Goal: Task Accomplishment & Management: Complete application form

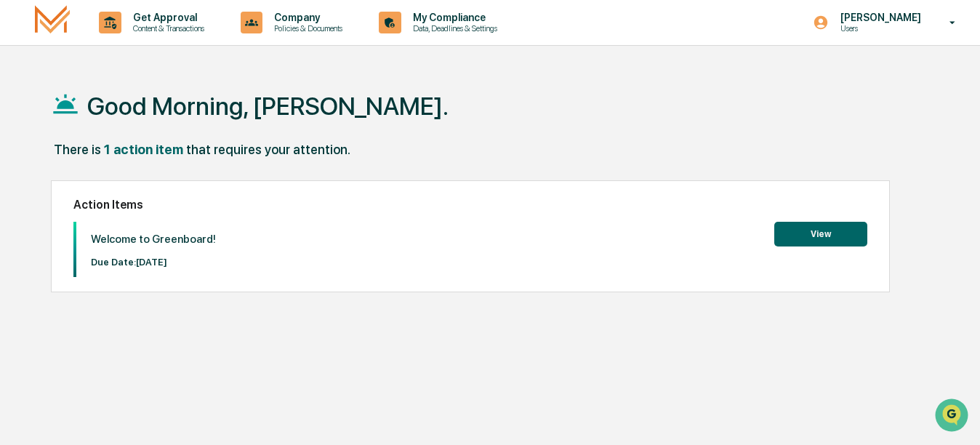
click at [814, 237] on button "View" at bounding box center [820, 234] width 93 height 25
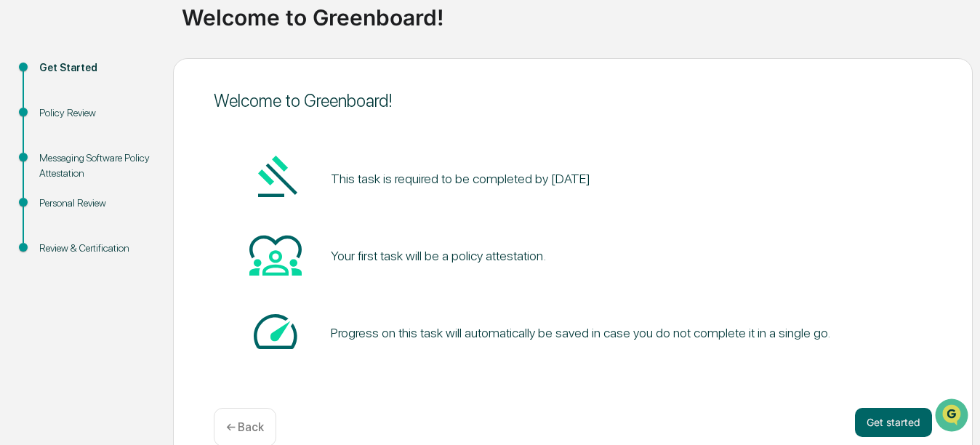
scroll to position [141, 0]
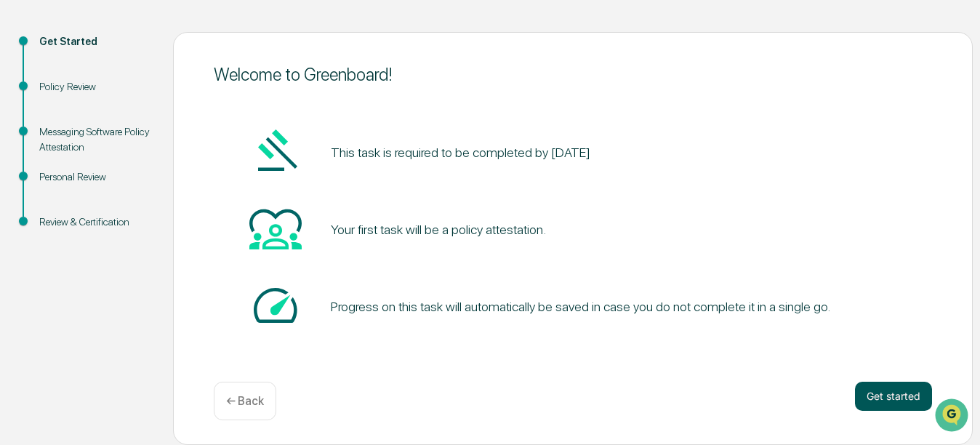
click at [928, 396] on button "Get started" at bounding box center [893, 396] width 77 height 29
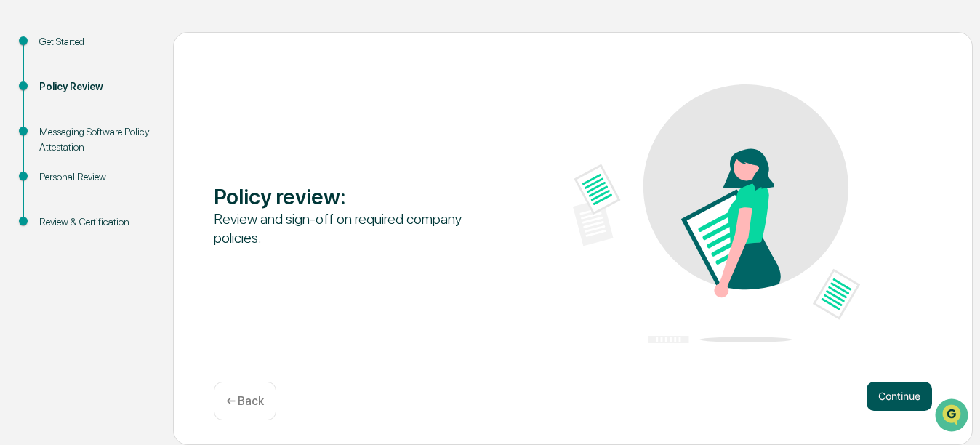
click at [903, 388] on button "Continue" at bounding box center [899, 396] width 65 height 29
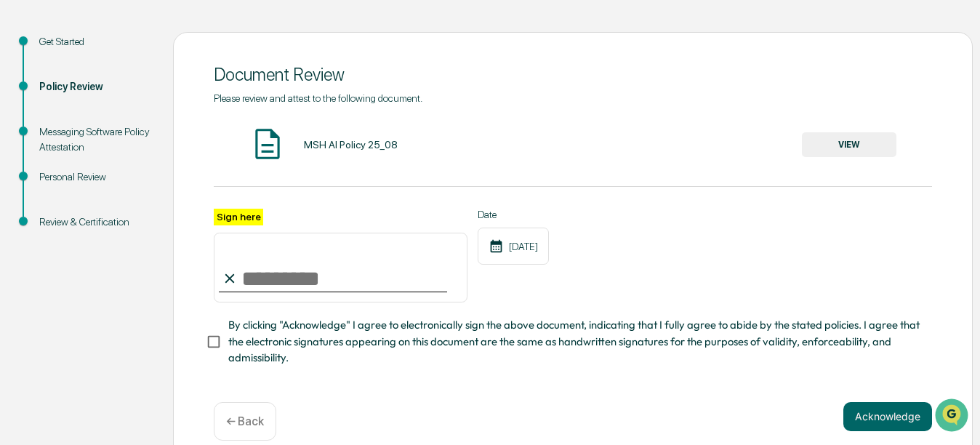
click at [276, 289] on input "Sign here" at bounding box center [341, 268] width 254 height 70
type input "**********"
click at [884, 414] on button "Acknowledge" at bounding box center [888, 416] width 89 height 29
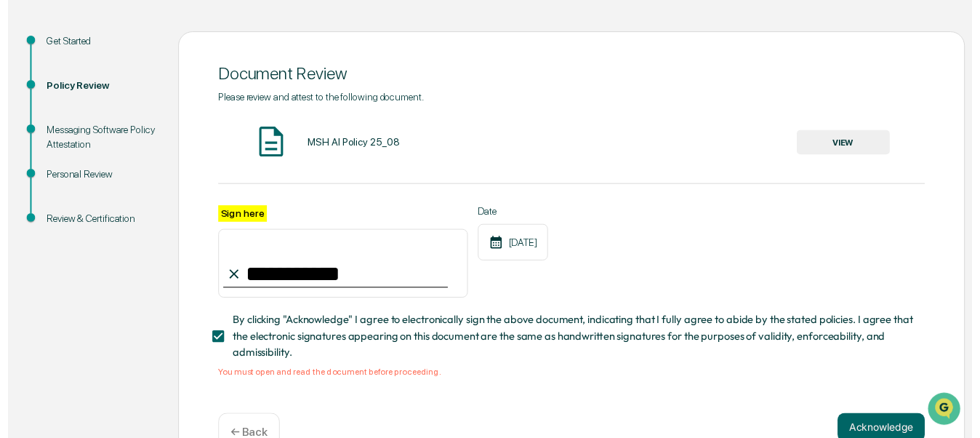
scroll to position [183, 0]
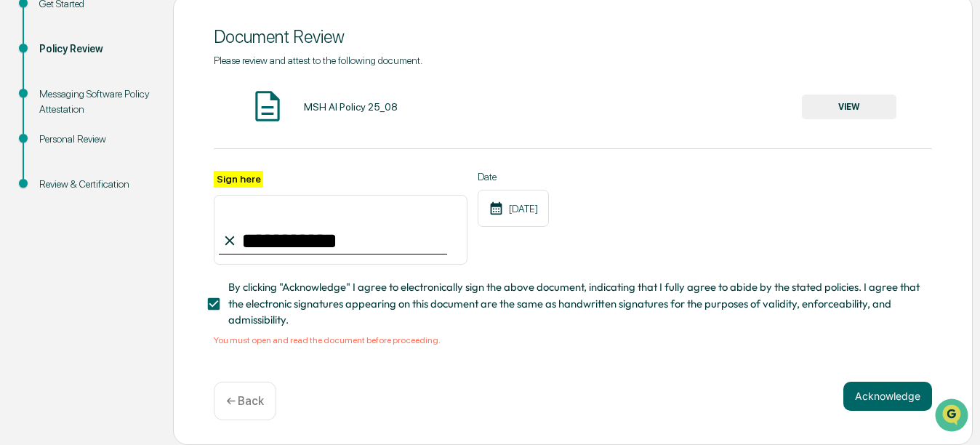
click at [263, 100] on img at bounding box center [267, 106] width 36 height 36
click at [824, 103] on button "VIEW" at bounding box center [849, 107] width 95 height 25
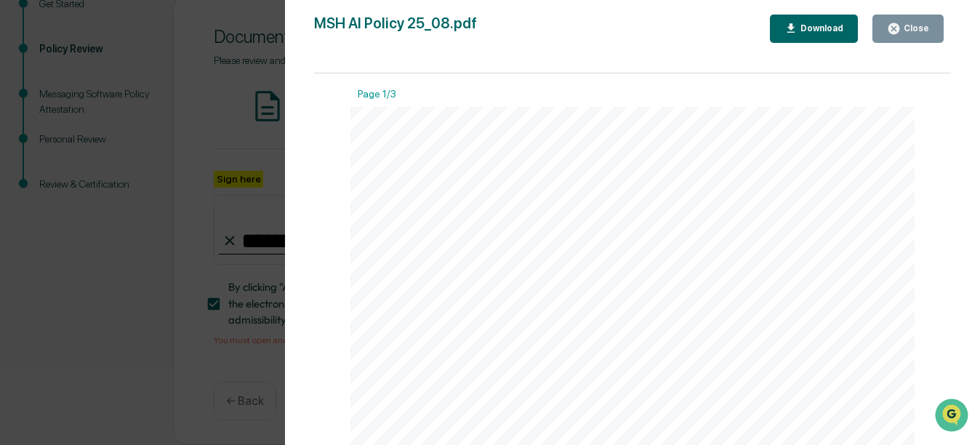
click at [919, 30] on div "Close" at bounding box center [915, 28] width 28 height 10
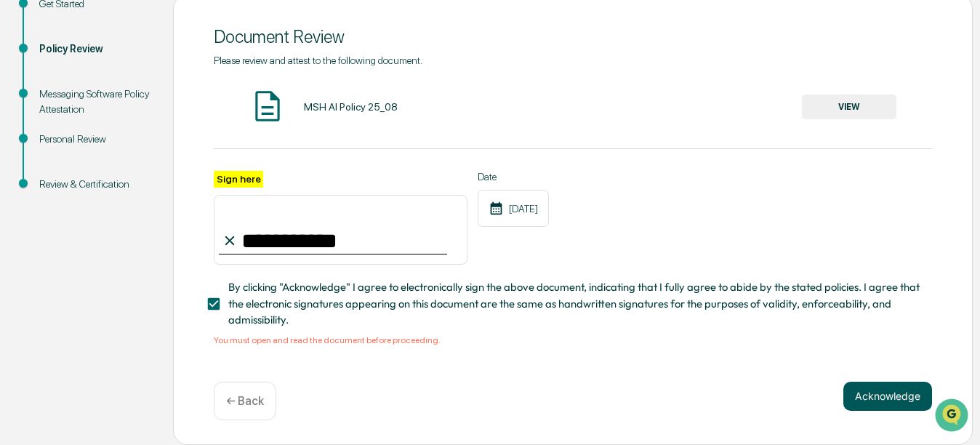
click at [897, 393] on button "Acknowledge" at bounding box center [888, 396] width 89 height 29
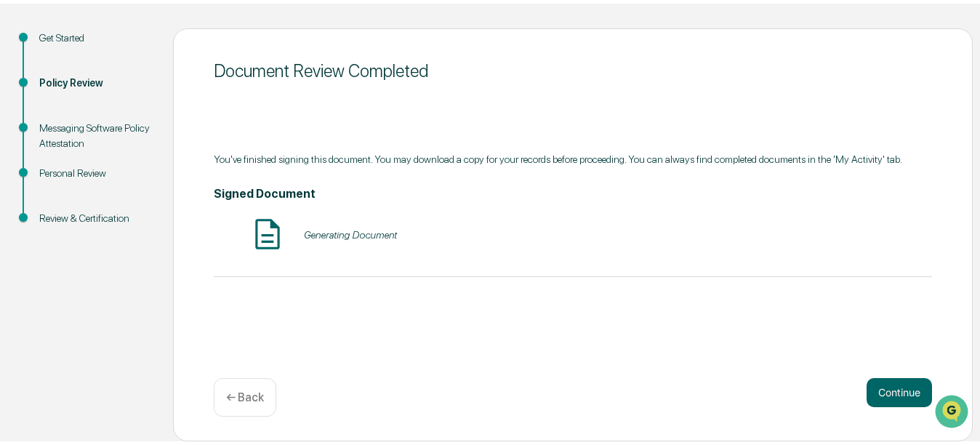
scroll to position [141, 0]
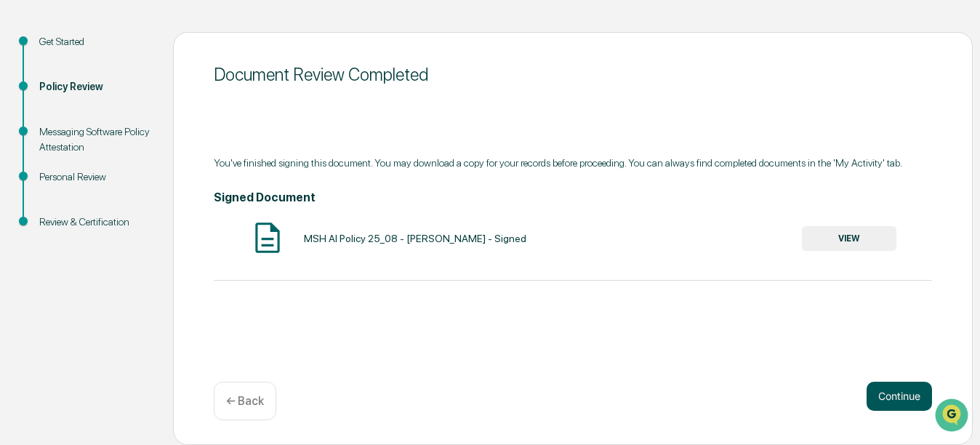
click at [904, 400] on button "Continue" at bounding box center [899, 396] width 65 height 29
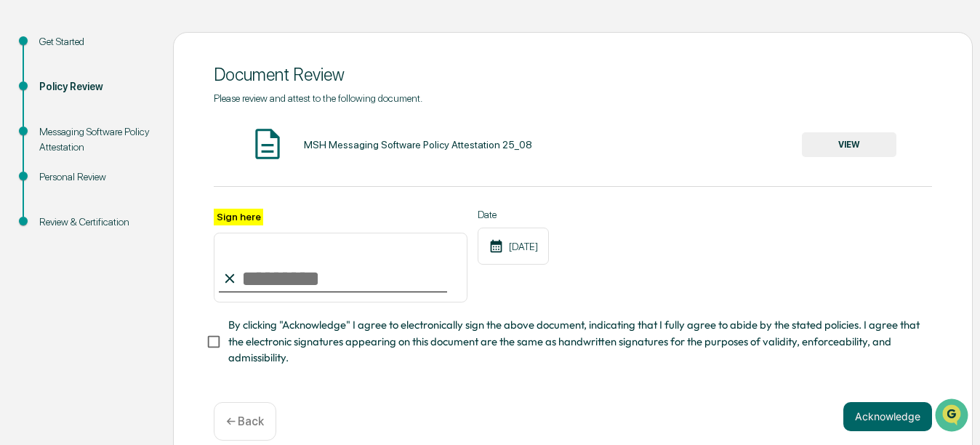
click at [338, 145] on div "MSH Messaging Software Policy Attestation 25_08" at bounding box center [418, 145] width 228 height 12
click at [833, 140] on button "VIEW" at bounding box center [849, 144] width 95 height 25
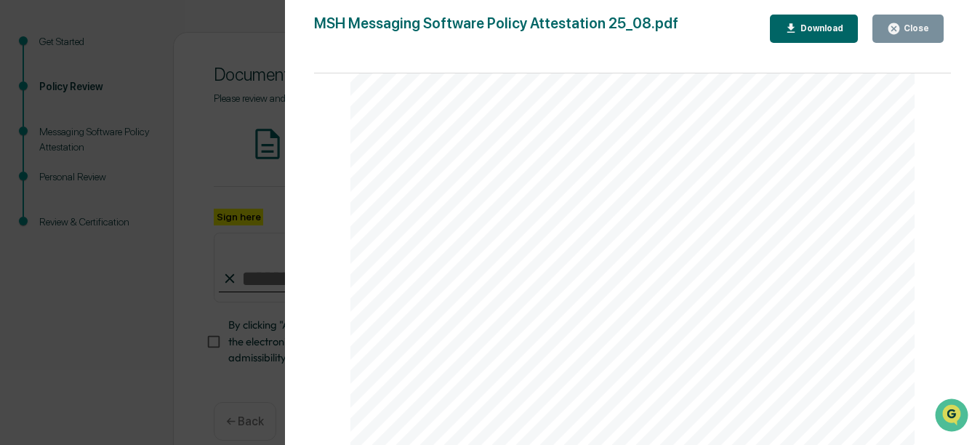
scroll to position [145, 0]
click at [917, 35] on div "Close" at bounding box center [908, 29] width 42 height 14
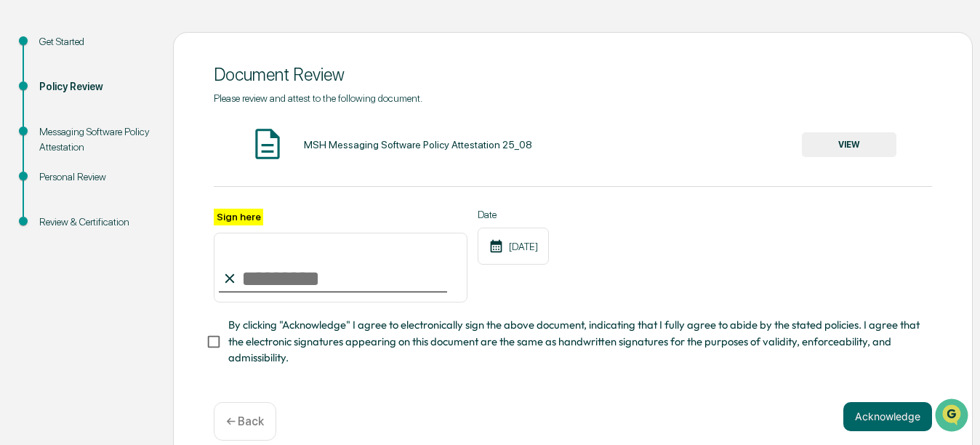
click at [276, 276] on input "Sign here" at bounding box center [341, 268] width 254 height 70
type input "**********"
click at [893, 415] on button "Acknowledge" at bounding box center [888, 416] width 89 height 29
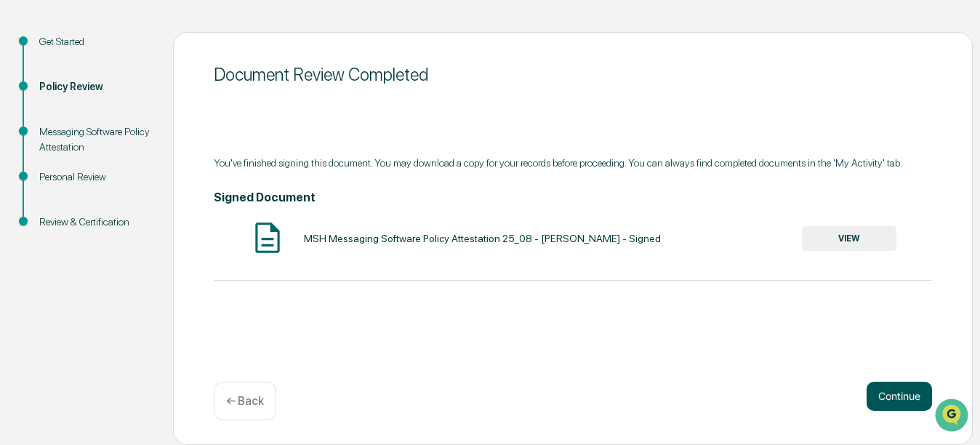
click at [894, 398] on button "Continue" at bounding box center [899, 396] width 65 height 29
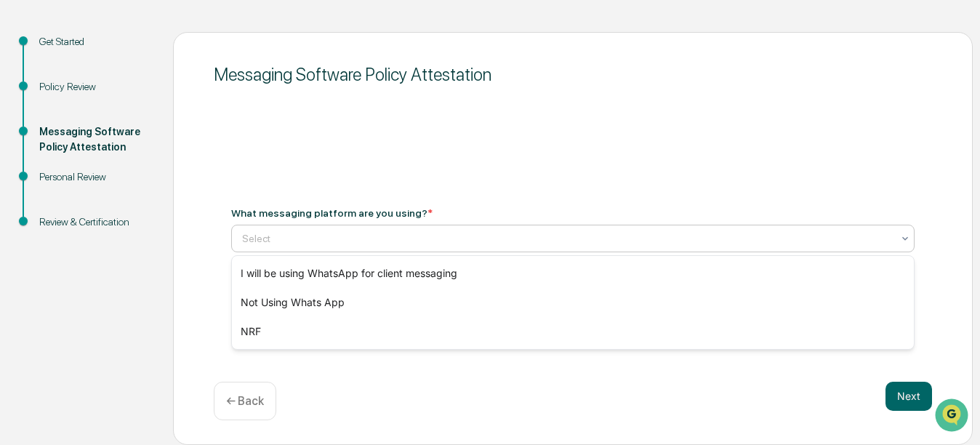
click at [327, 239] on div at bounding box center [567, 238] width 650 height 15
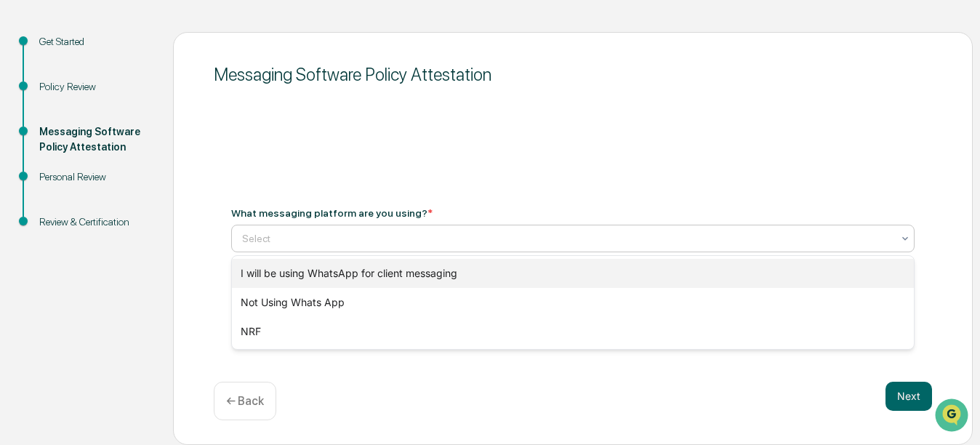
click at [340, 265] on div "I will be using WhatsApp for client messaging" at bounding box center [573, 273] width 682 height 29
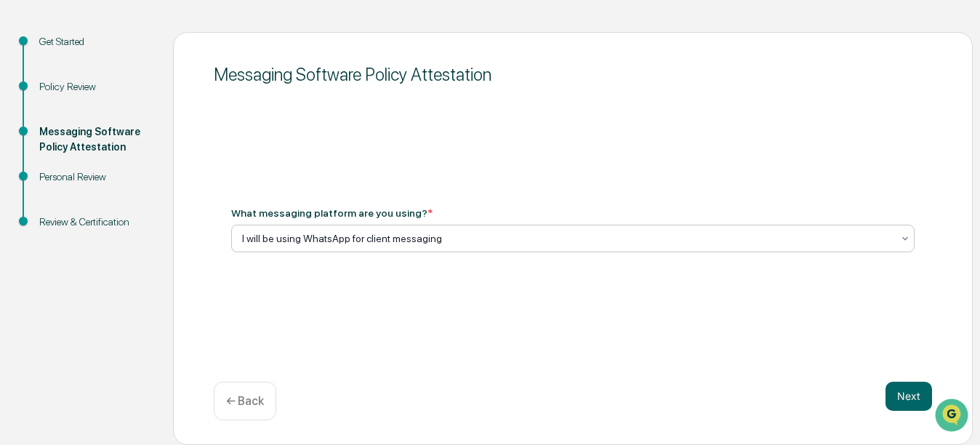
click at [450, 249] on div "I will be using WhatsApp for client messaging" at bounding box center [573, 239] width 684 height 28
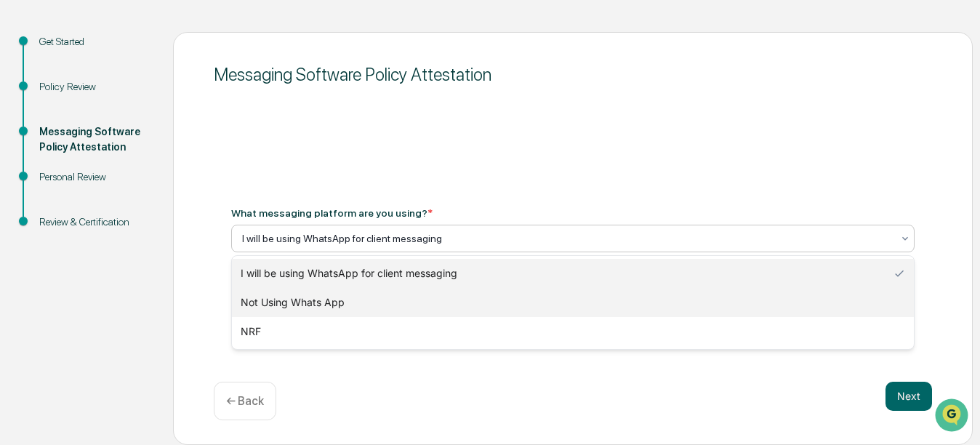
click at [395, 305] on div "Not Using Whats App" at bounding box center [573, 302] width 682 height 29
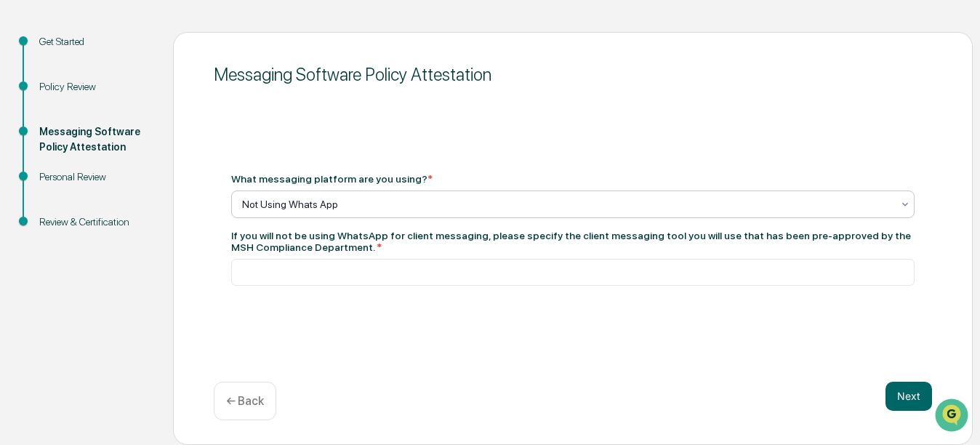
click at [345, 180] on div "What messaging platform are you using? *" at bounding box center [331, 179] width 201 height 12
click at [345, 200] on div at bounding box center [567, 204] width 650 height 15
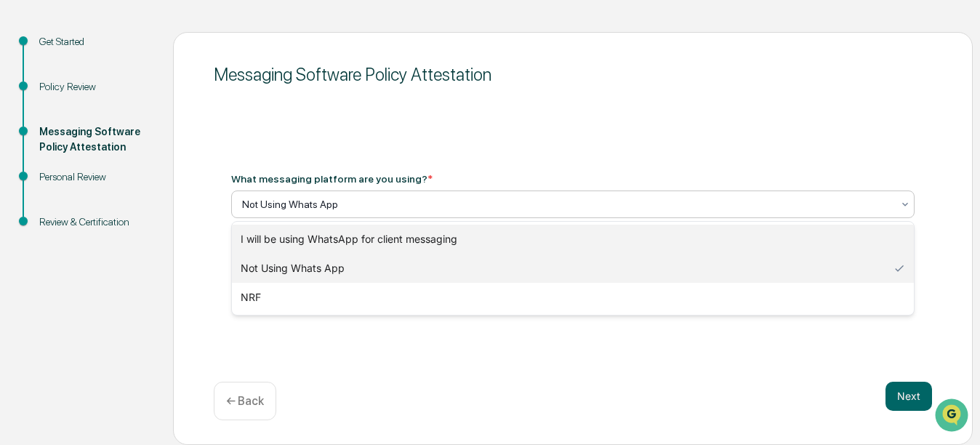
click at [335, 248] on div "I will be using WhatsApp for client messaging" at bounding box center [573, 239] width 682 height 29
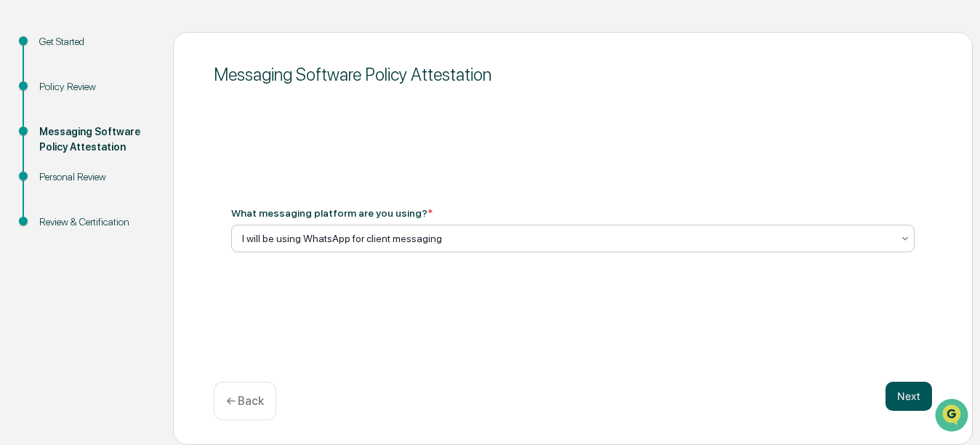
click at [901, 397] on button "Next" at bounding box center [909, 396] width 47 height 29
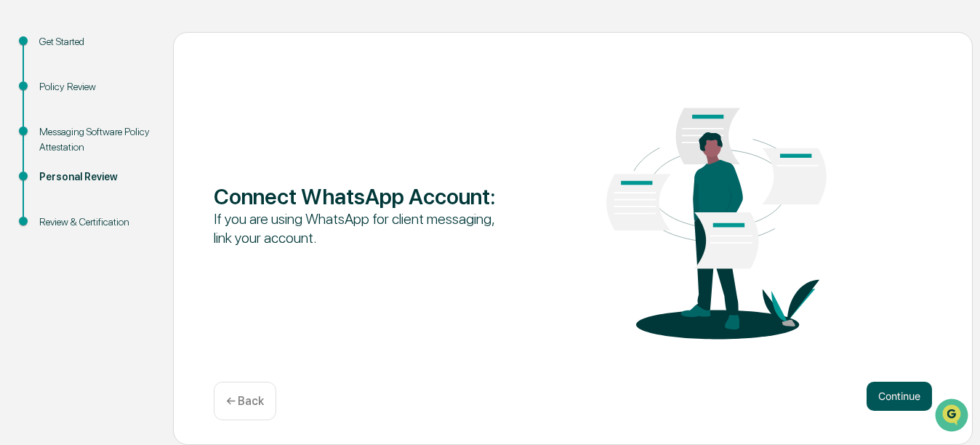
click at [904, 390] on button "Continue" at bounding box center [899, 396] width 65 height 29
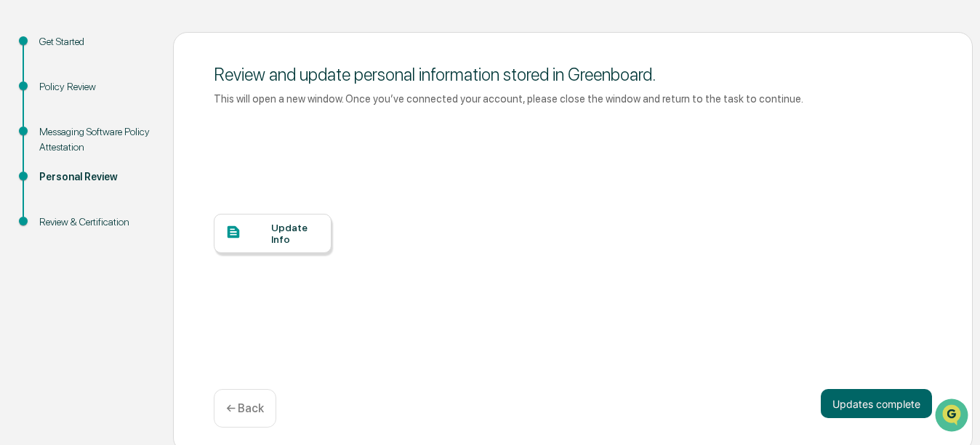
click at [321, 233] on div "Update Info" at bounding box center [273, 233] width 118 height 39
click at [884, 412] on button "Updates complete" at bounding box center [876, 403] width 111 height 29
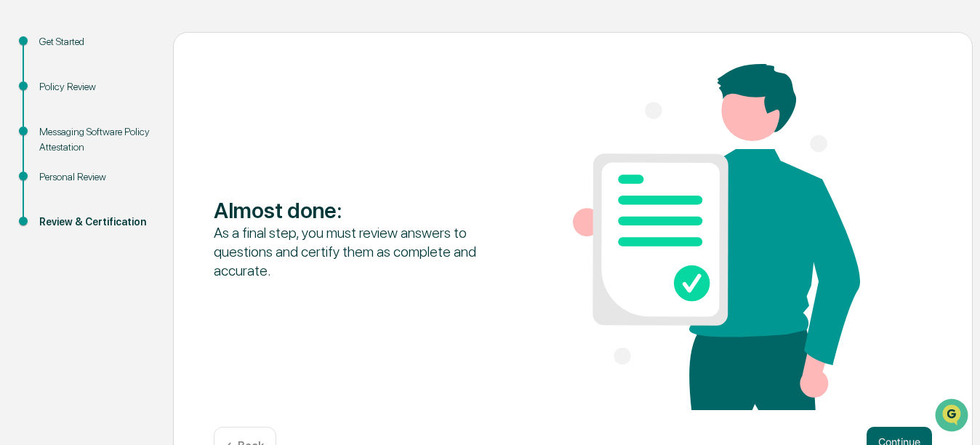
scroll to position [186, 0]
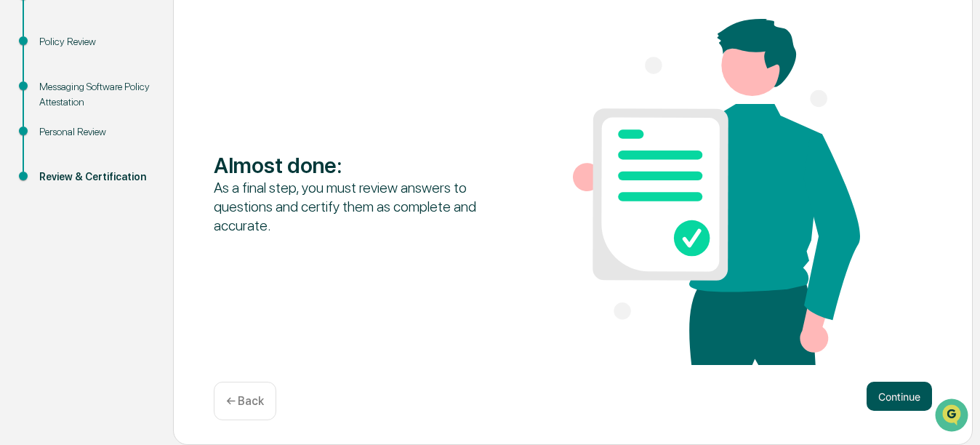
click at [893, 394] on button "Continue" at bounding box center [899, 396] width 65 height 29
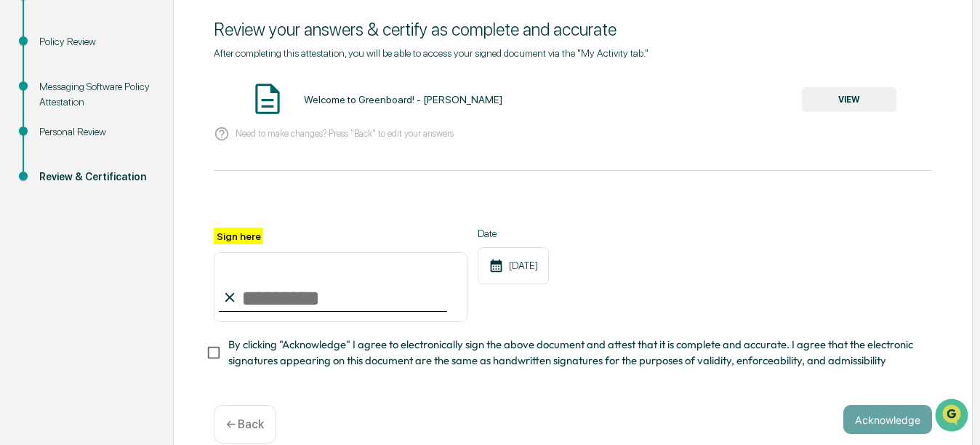
click at [860, 102] on button "VIEW" at bounding box center [849, 99] width 95 height 25
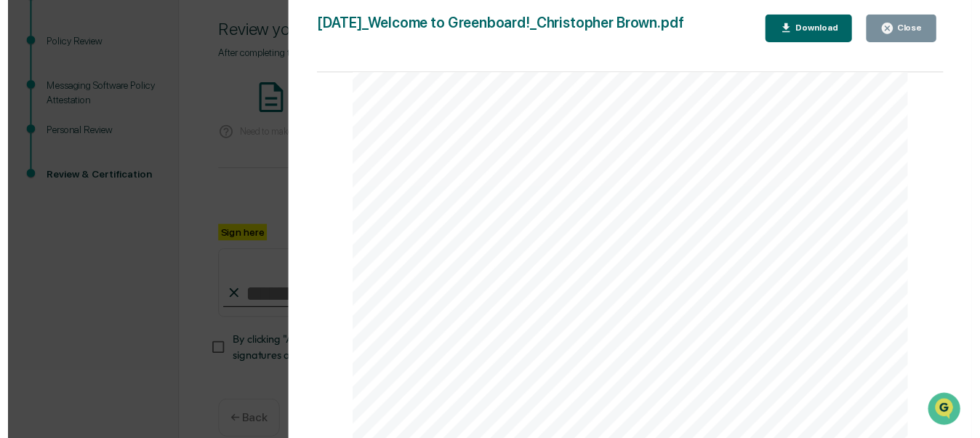
scroll to position [1305, 0]
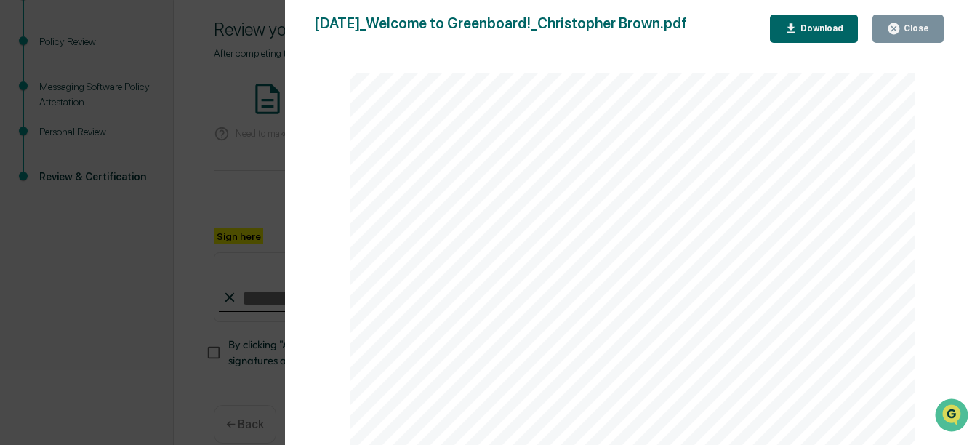
click at [910, 27] on div "Close" at bounding box center [915, 28] width 28 height 10
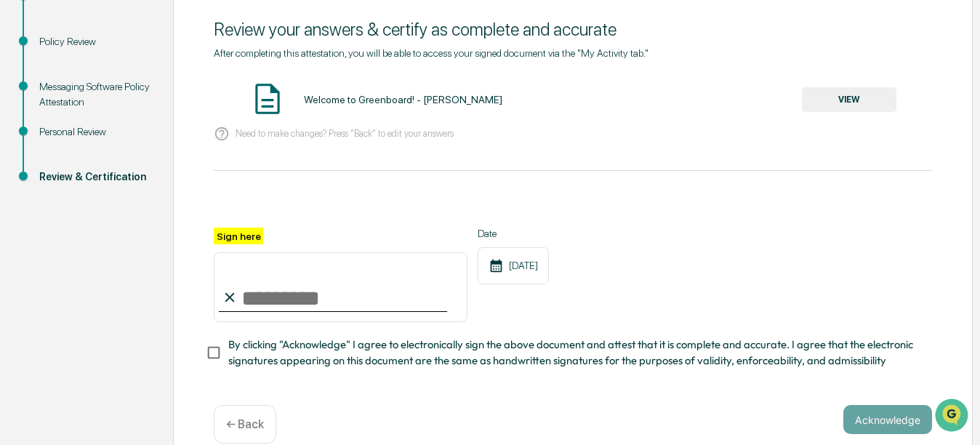
click at [249, 296] on input "Sign here" at bounding box center [341, 287] width 254 height 70
type input "**********"
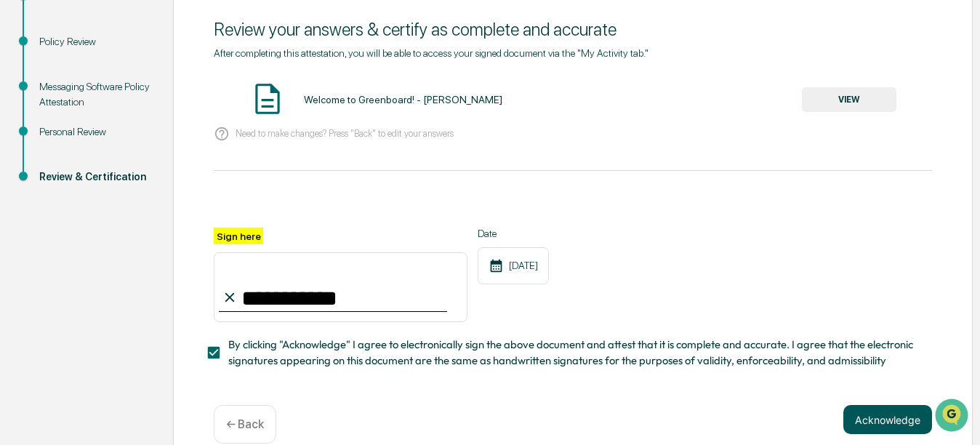
click at [895, 419] on button "Acknowledge" at bounding box center [888, 419] width 89 height 29
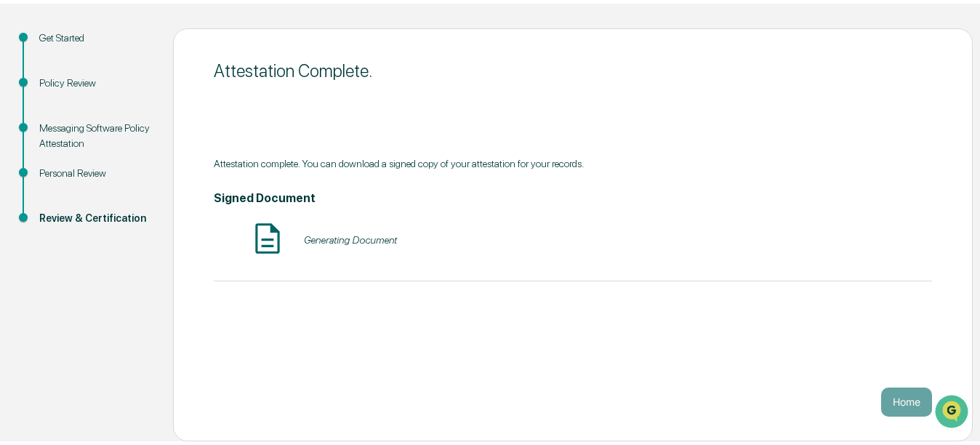
scroll to position [141, 0]
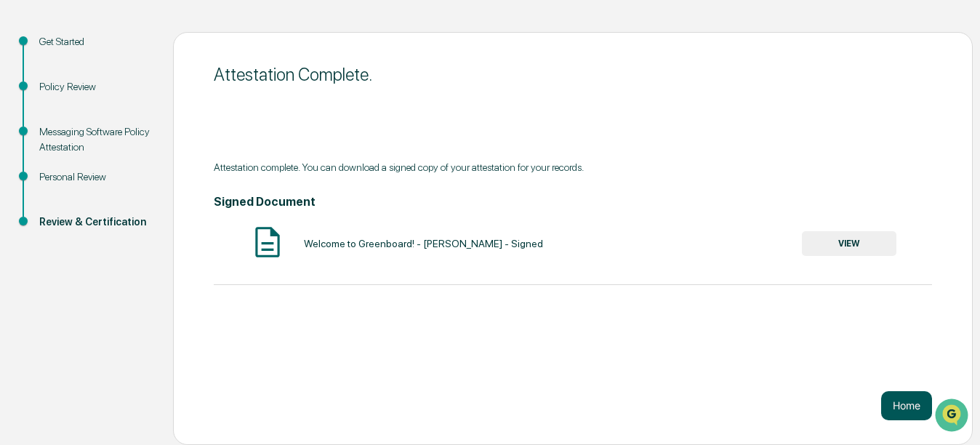
click at [920, 404] on button "Home" at bounding box center [906, 405] width 51 height 29
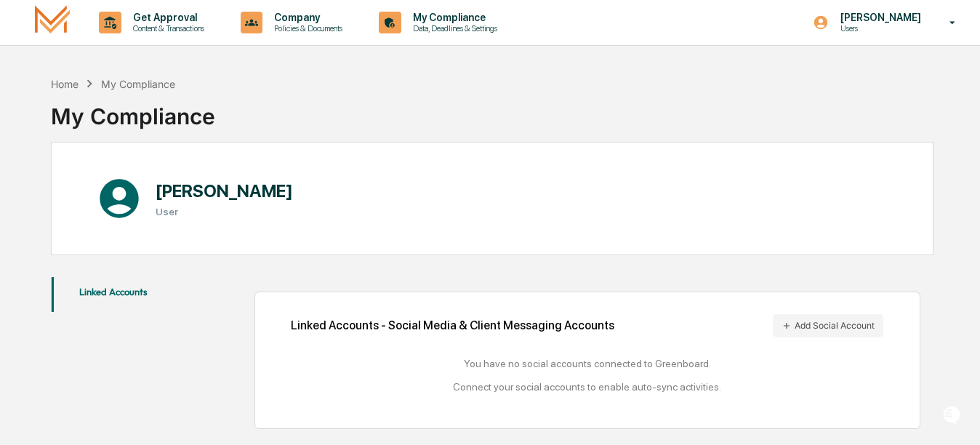
scroll to position [69, 0]
